Goal: Information Seeking & Learning: Learn about a topic

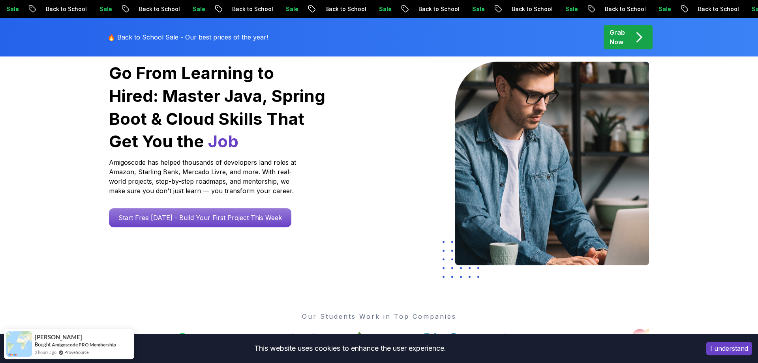
scroll to position [121, 0]
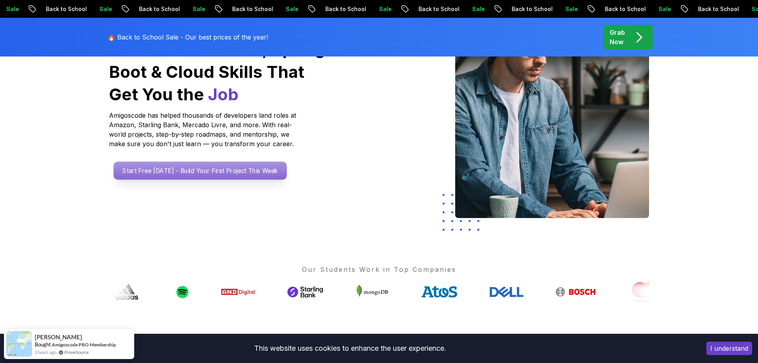
click at [251, 171] on p "Start Free [DATE] - Build Your First Project This Week" at bounding box center [200, 170] width 173 height 18
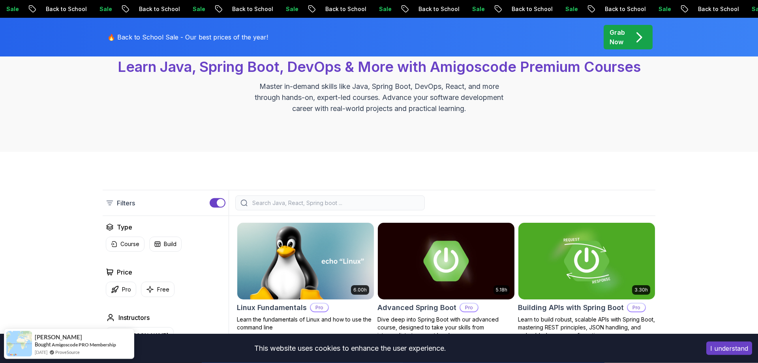
scroll to position [161, 0]
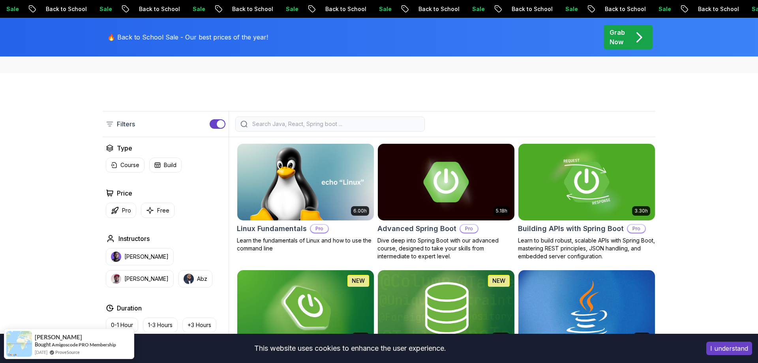
click at [313, 122] on input "search" at bounding box center [335, 124] width 169 height 8
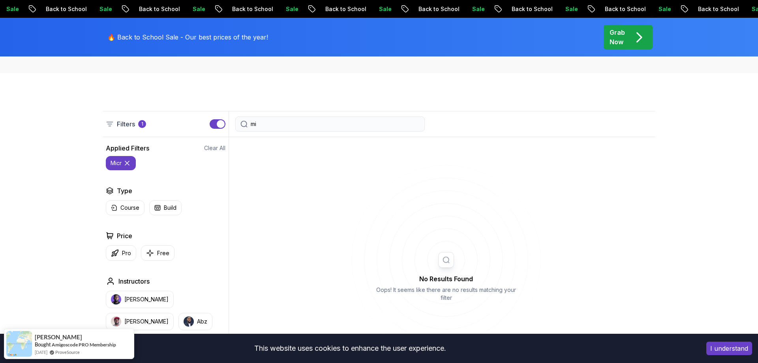
type input "m"
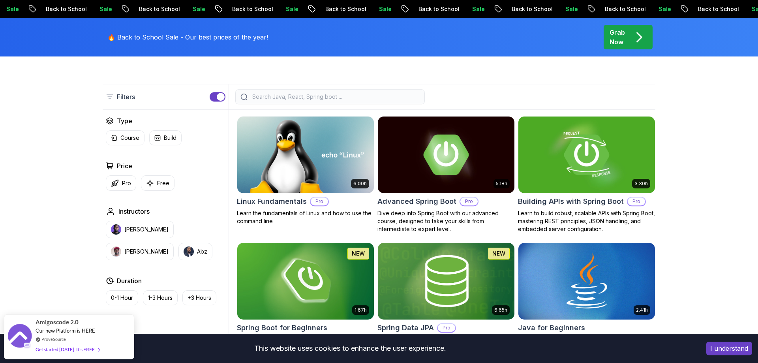
scroll to position [201, 0]
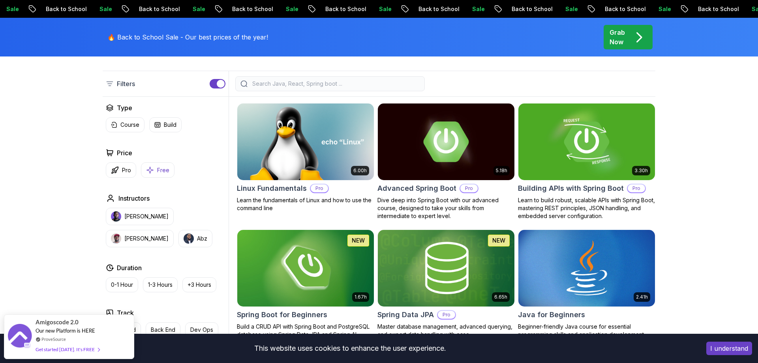
click at [164, 172] on p "Free" at bounding box center [163, 170] width 12 height 8
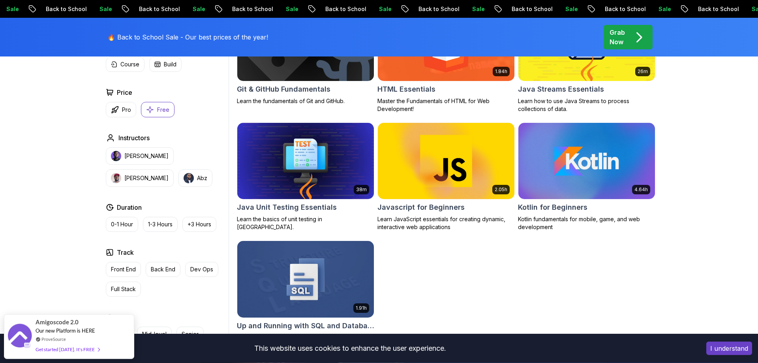
scroll to position [402, 0]
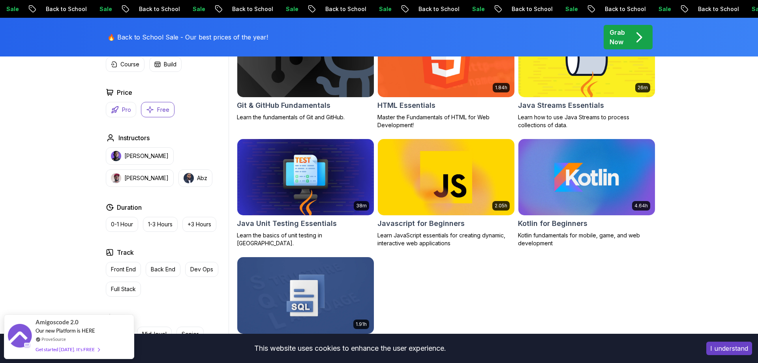
click at [125, 112] on p "Pro" at bounding box center [126, 110] width 9 height 8
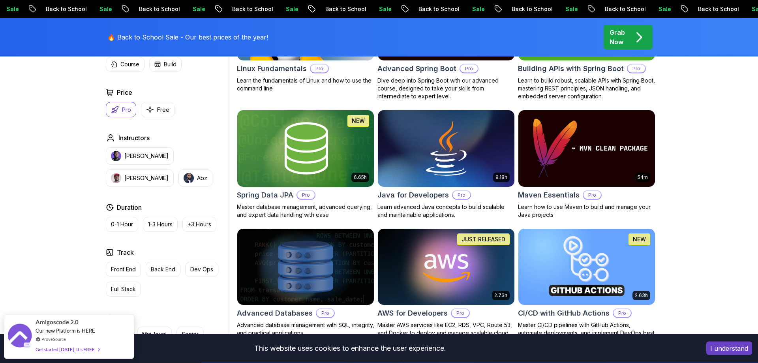
scroll to position [282, 0]
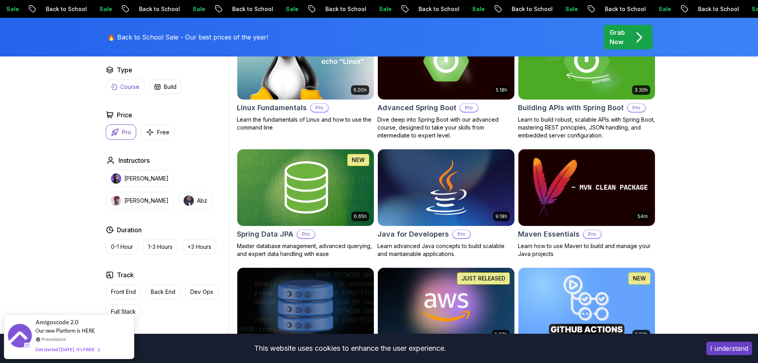
click at [129, 87] on p "Course" at bounding box center [129, 87] width 19 height 8
click at [167, 88] on p "Build" at bounding box center [170, 87] width 13 height 8
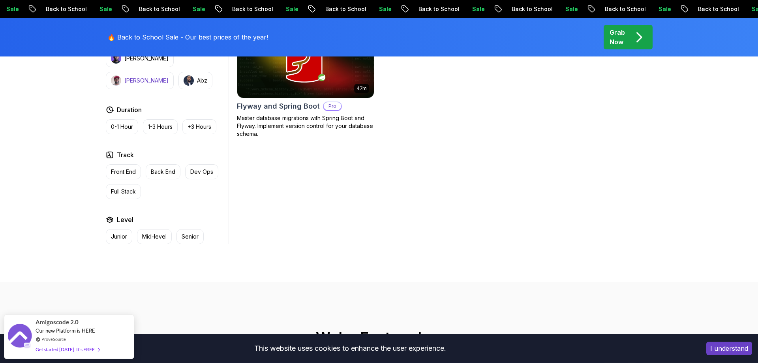
scroll to position [443, 0]
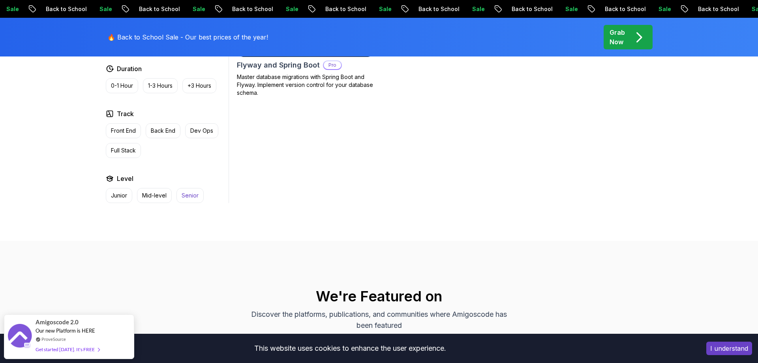
click at [178, 195] on button "Senior" at bounding box center [189, 195] width 27 height 15
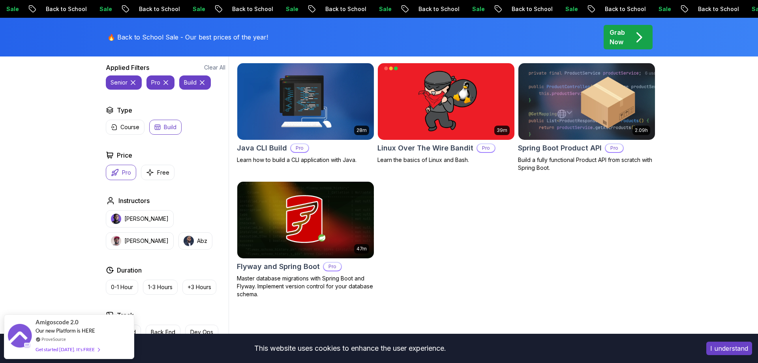
click at [168, 124] on p "Build" at bounding box center [170, 127] width 13 height 8
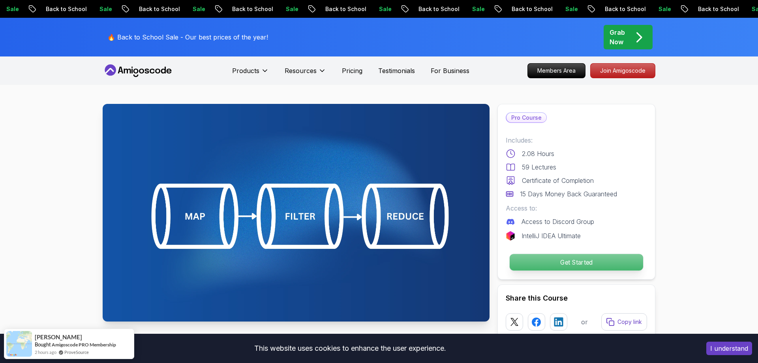
click at [539, 263] on p "Get Started" at bounding box center [575, 262] width 133 height 17
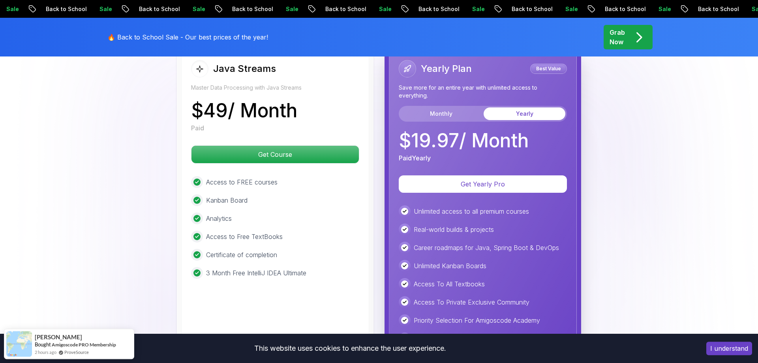
scroll to position [1767, 0]
